Goal: Communication & Community: Answer question/provide support

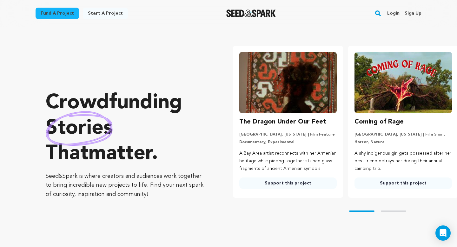
click at [402, 9] on div "Login Sign up" at bounding box center [401, 13] width 39 height 17
click at [390, 12] on link "Login" at bounding box center [393, 13] width 12 height 10
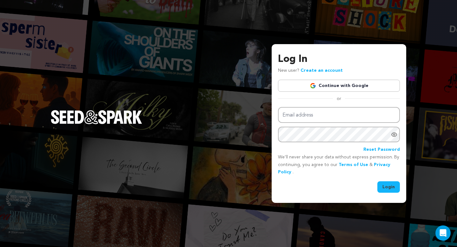
click at [332, 87] on link "Continue with Google" at bounding box center [339, 86] width 122 height 12
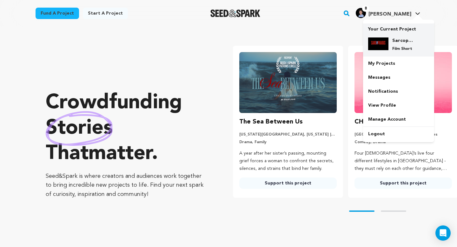
click at [399, 49] on p "Film Short" at bounding box center [403, 48] width 23 height 5
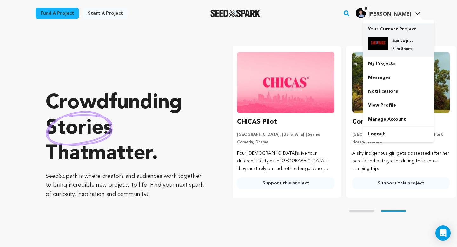
scroll to position [0, 120]
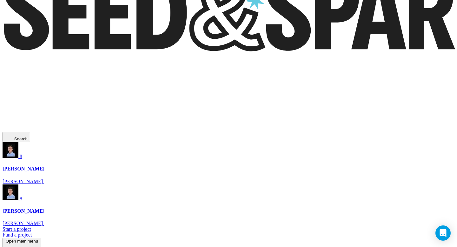
scroll to position [33, 0]
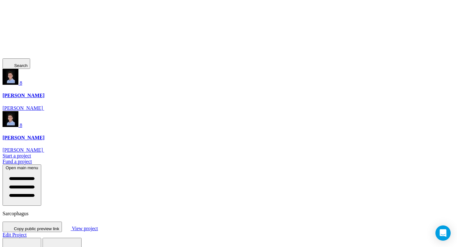
scroll to position [193, 0]
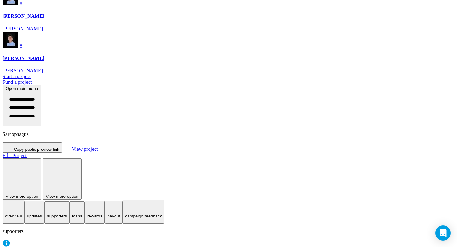
drag, startPoint x: 255, startPoint y: 124, endPoint x: 212, endPoint y: 124, distance: 42.9
copy span "asafavi07@gmail.com"
